Goal: Task Accomplishment & Management: Use online tool/utility

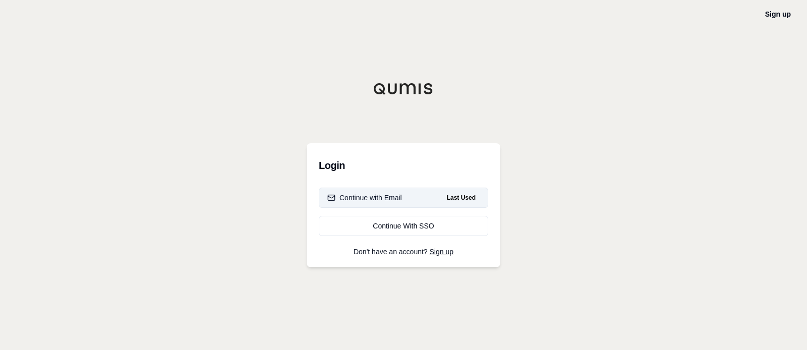
click at [400, 203] on div "Continue with Email" at bounding box center [364, 198] width 75 height 10
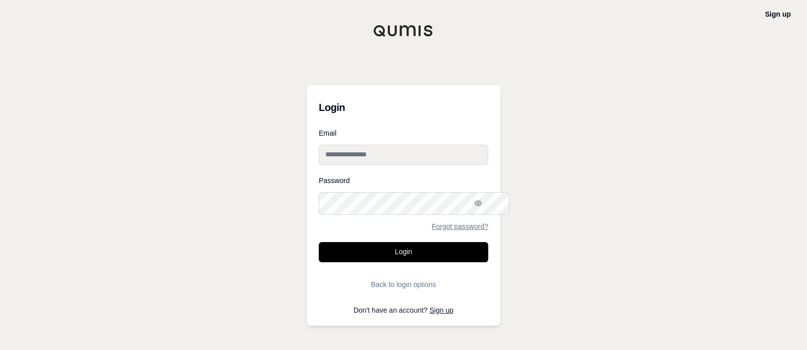
click at [405, 150] on input "Email" at bounding box center [403, 155] width 169 height 20
type input "**********"
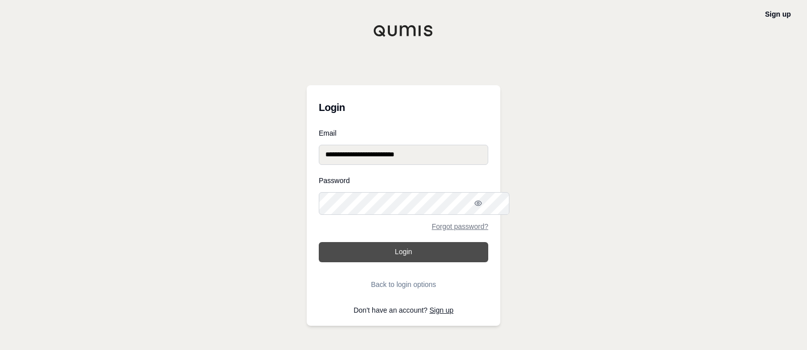
click at [400, 259] on button "Login" at bounding box center [403, 252] width 169 height 20
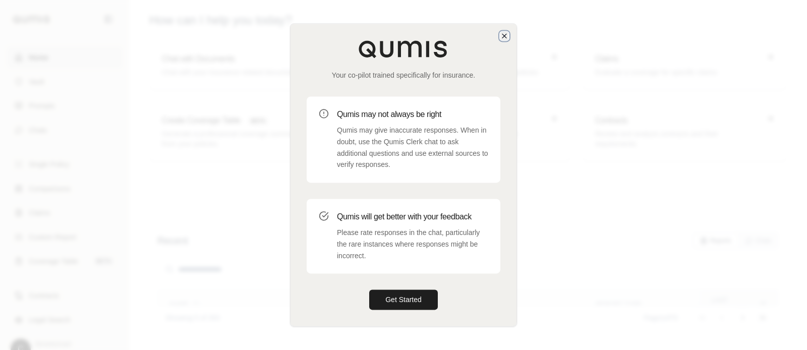
click at [502, 34] on icon "button" at bounding box center [504, 36] width 4 height 4
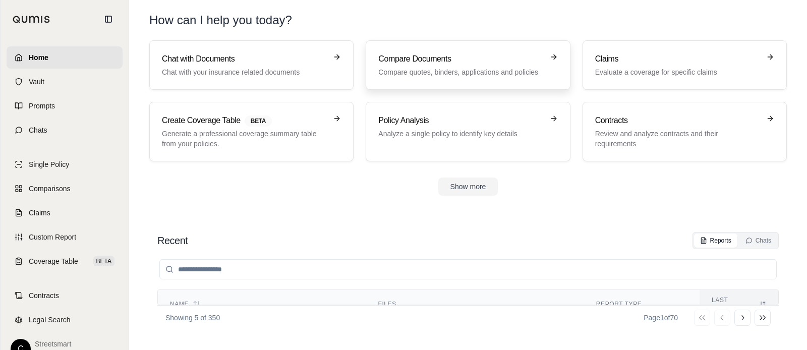
click at [445, 77] on p "Compare quotes, binders, applications and policies" at bounding box center [460, 72] width 165 height 10
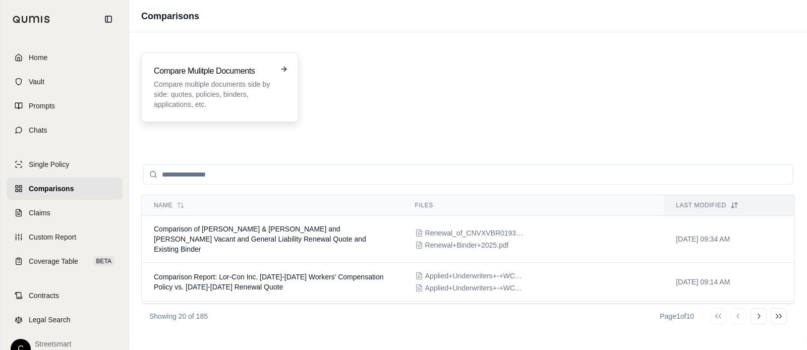
click at [284, 100] on div "Compare Mulitple Documents Compare multiple documents side by side: quotes, pol…" at bounding box center [220, 87] width 132 height 44
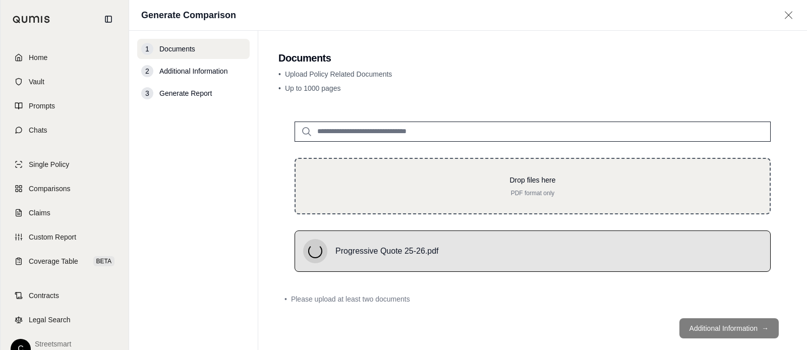
scroll to position [58, 0]
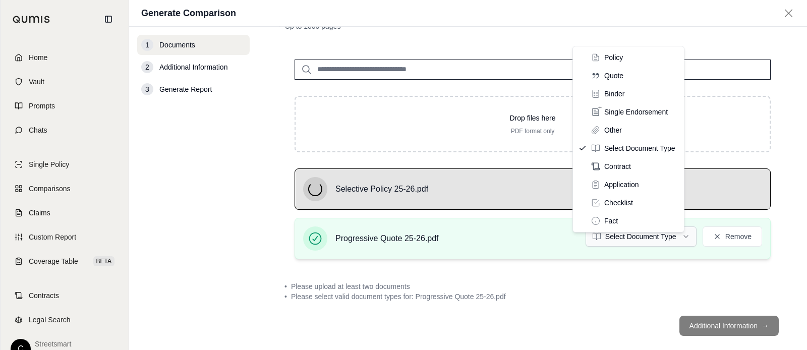
click at [639, 261] on html "Home Vault Prompts Chats Single Policy Comparisons Claims Custom Report Coverag…" at bounding box center [403, 175] width 807 height 350
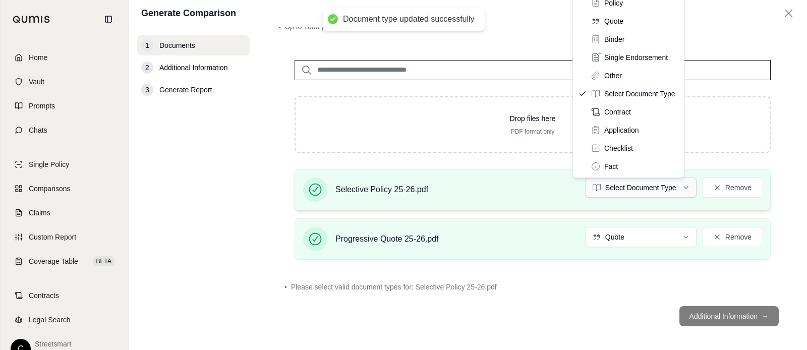
click at [652, 223] on html "Document type updated successfully Home Vault Prompts Chats Single Policy Compa…" at bounding box center [403, 175] width 807 height 350
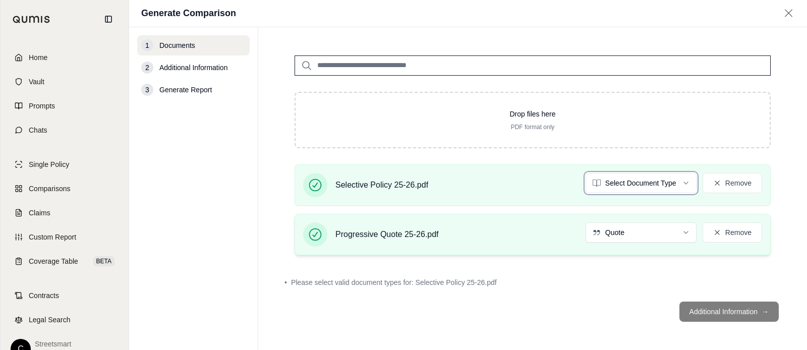
scroll to position [77, 0]
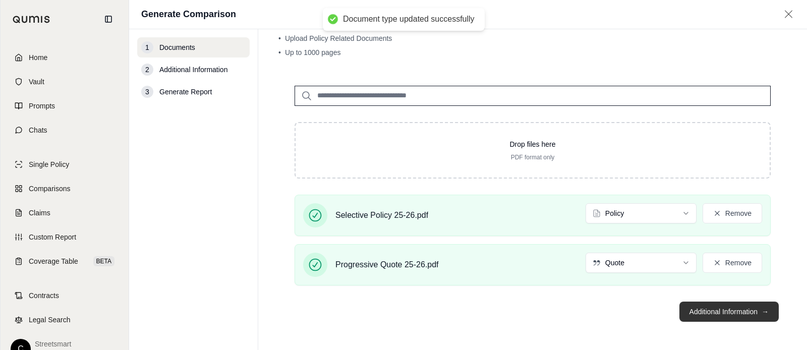
click at [745, 312] on button "Additional Information →" at bounding box center [728, 312] width 99 height 20
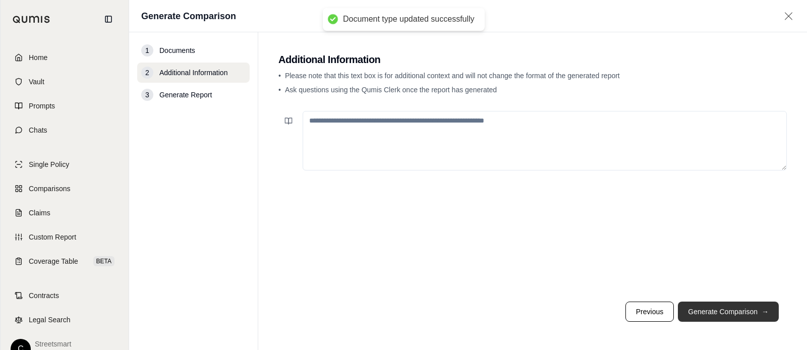
scroll to position [0, 0]
click at [739, 303] on button "Generate Comparison →" at bounding box center [728, 312] width 101 height 20
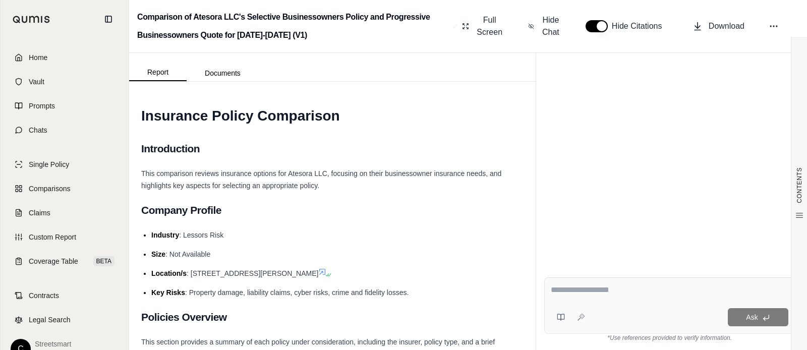
scroll to position [138, 0]
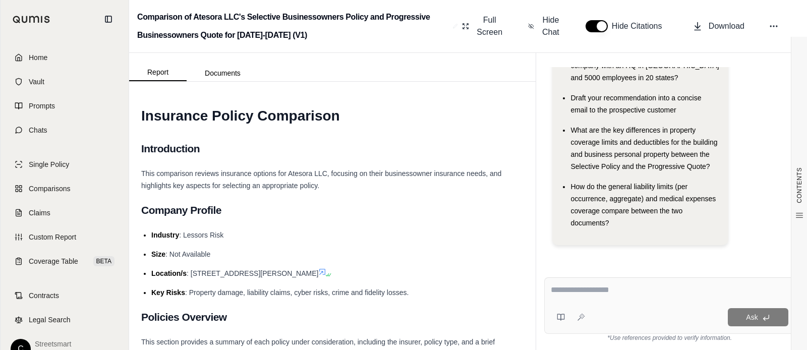
click at [654, 290] on textarea at bounding box center [664, 291] width 227 height 14
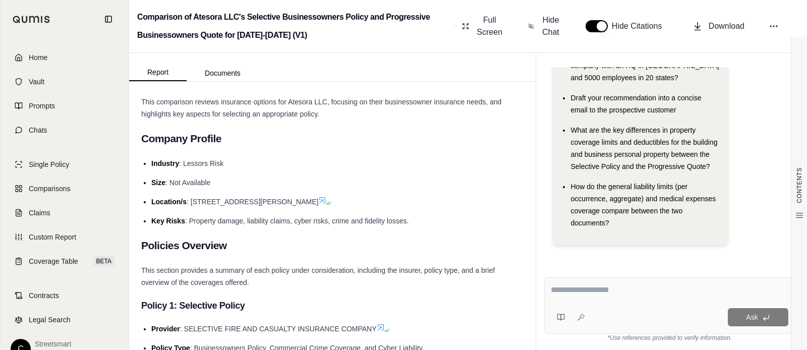
scroll to position [73, 0]
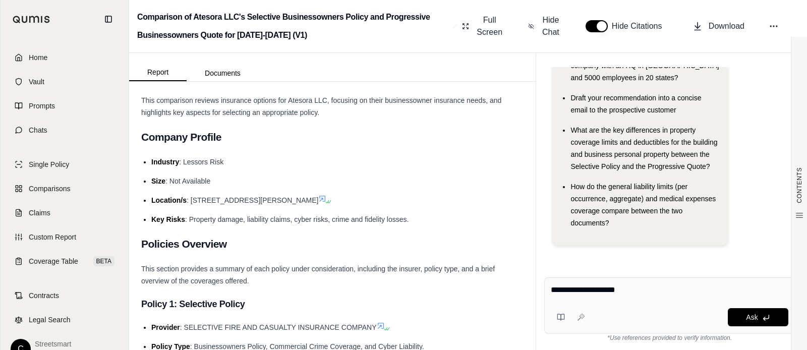
type textarea "**********"
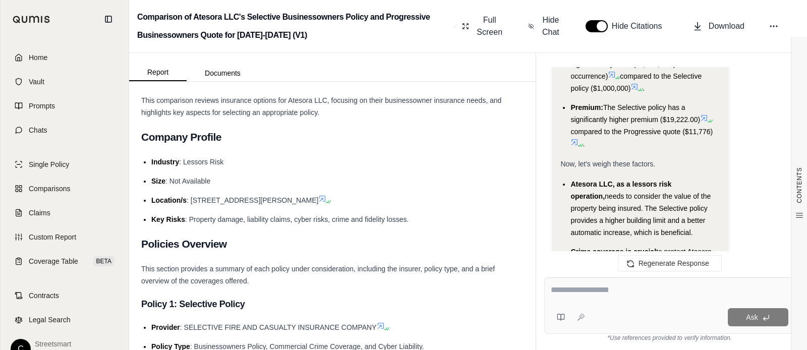
scroll to position [1230, 0]
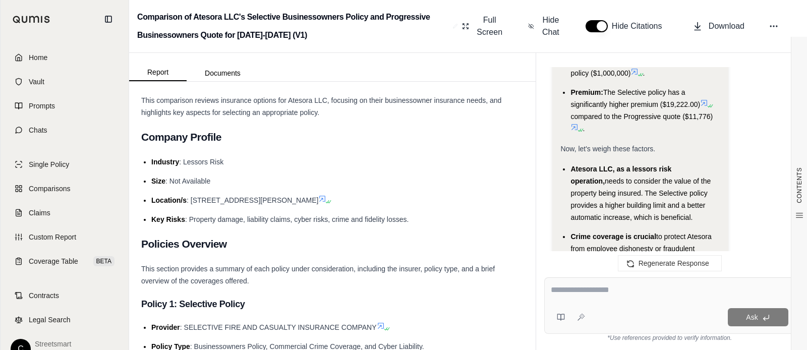
drag, startPoint x: 660, startPoint y: 137, endPoint x: 621, endPoint y: 136, distance: 38.8
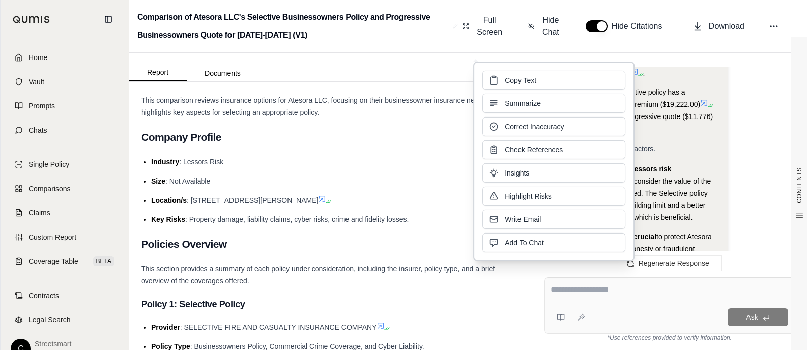
copy span "$3,050,275"
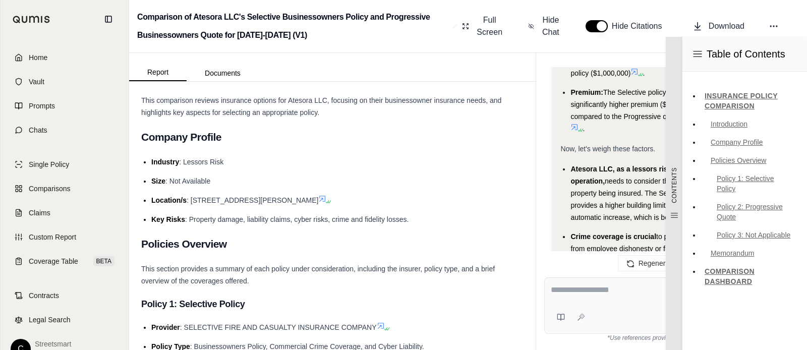
click at [799, 117] on nav "INSURANCE POLICY COMPARISON Introduction Company Profile Policies Overview Poli…" at bounding box center [744, 189] width 125 height 234
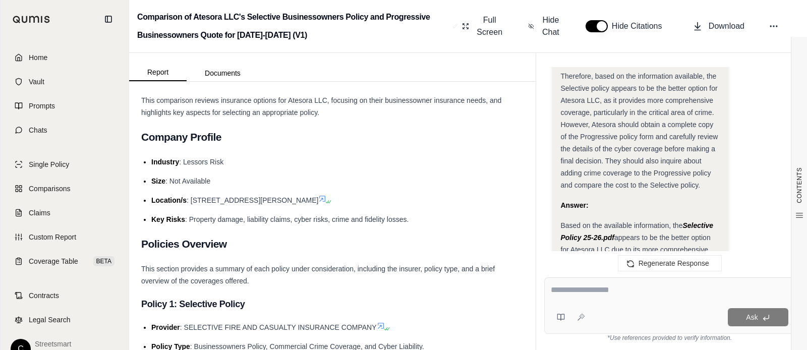
scroll to position [1782, 0]
